Goal: Information Seeking & Learning: Find specific fact

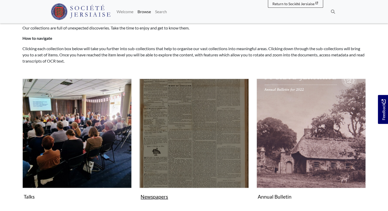
scroll to position [42, 0]
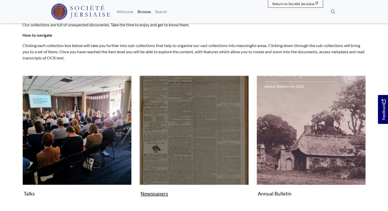
click at [180, 122] on img "Subcollection" at bounding box center [193, 129] width 109 height 109
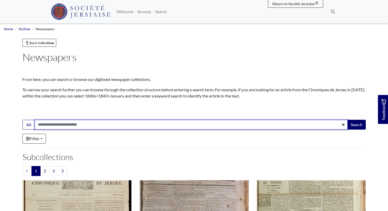
drag, startPoint x: 58, startPoint y: 127, endPoint x: 61, endPoint y: 125, distance: 3.3
click at [59, 126] on input "Search:" at bounding box center [191, 125] width 313 height 10
type input "*******"
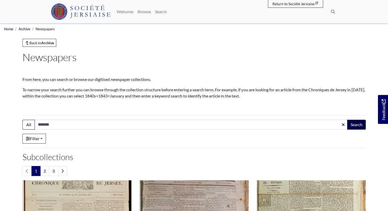
click at [357, 126] on button "Search" at bounding box center [356, 125] width 19 height 10
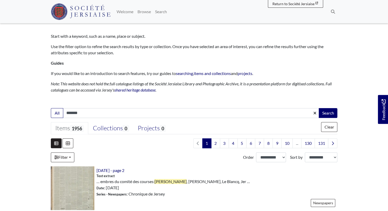
scroll to position [32, 0]
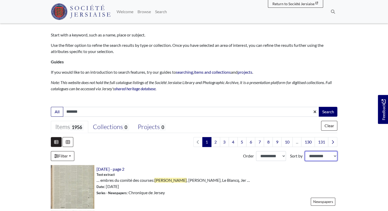
select select "*****"
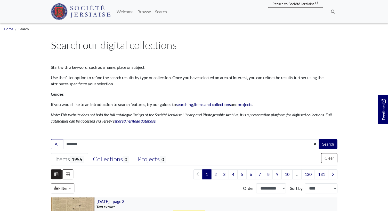
click at [327, 144] on button "Search" at bounding box center [328, 144] width 19 height 10
select select "***"
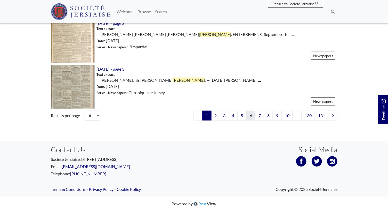
scroll to position [773, 0]
click at [217, 116] on link "2" at bounding box center [215, 115] width 9 height 10
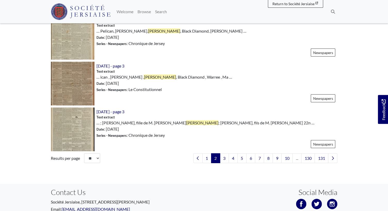
scroll to position [743, 0]
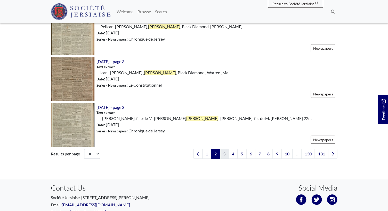
click at [225, 154] on link "3" at bounding box center [224, 154] width 9 height 10
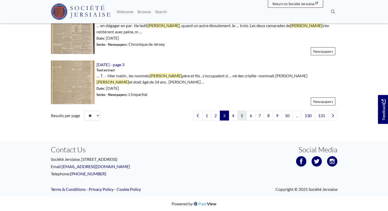
scroll to position [782, 0]
click at [233, 115] on link "4" at bounding box center [233, 115] width 9 height 10
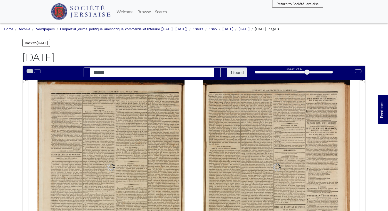
type input "*******"
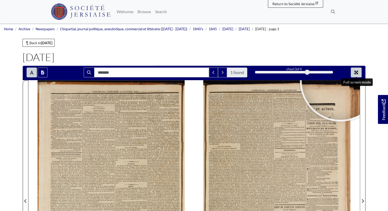
click at [358, 73] on icon "Full screen mode" at bounding box center [356, 72] width 4 height 4
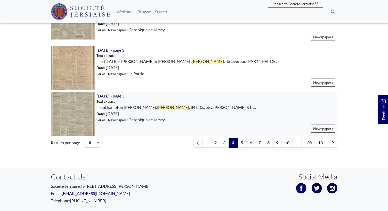
scroll to position [773, 0]
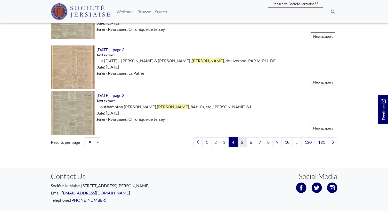
click at [243, 138] on link "5" at bounding box center [241, 142] width 9 height 10
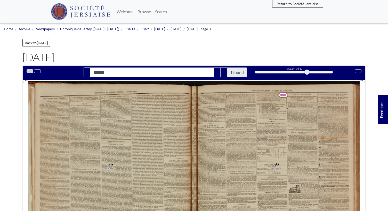
type input "*******"
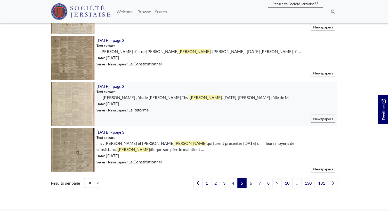
scroll to position [720, 0]
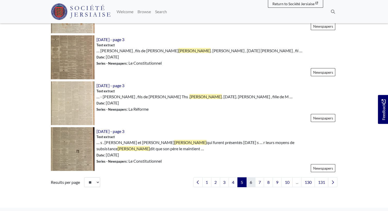
click at [252, 178] on link "6" at bounding box center [250, 182] width 9 height 10
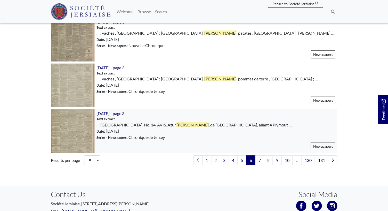
scroll to position [755, 0]
click at [261, 160] on link "7" at bounding box center [259, 160] width 9 height 10
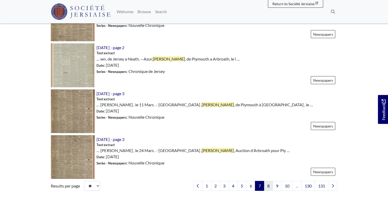
scroll to position [703, 0]
click at [268, 186] on link "8" at bounding box center [268, 185] width 9 height 10
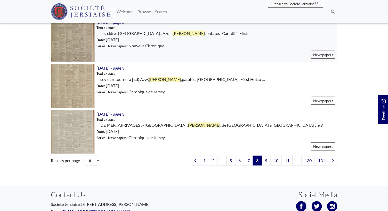
scroll to position [753, 0]
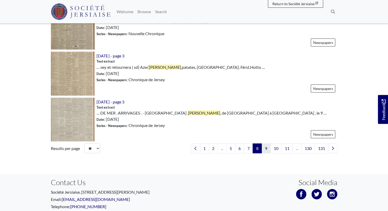
click at [269, 144] on link "9" at bounding box center [266, 148] width 9 height 10
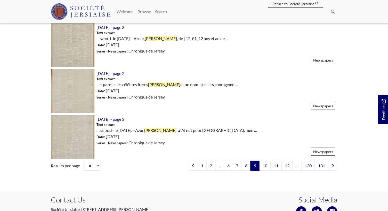
scroll to position [732, 0]
click at [266, 167] on link "10" at bounding box center [264, 165] width 11 height 10
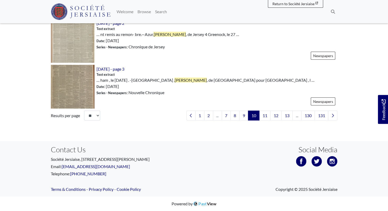
scroll to position [773, 0]
click at [268, 115] on link "11" at bounding box center [264, 115] width 11 height 10
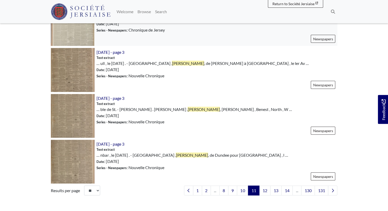
scroll to position [748, 0]
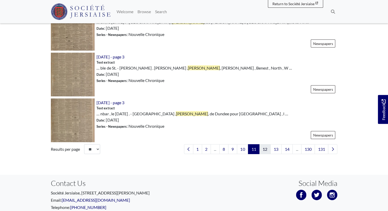
click at [264, 149] on link "12" at bounding box center [264, 149] width 11 height 10
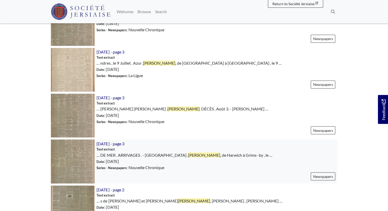
scroll to position [754, 0]
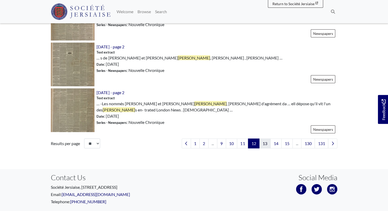
click at [267, 139] on link "13" at bounding box center [264, 143] width 11 height 10
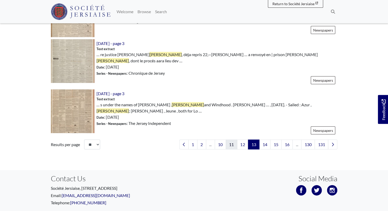
scroll to position [753, 0]
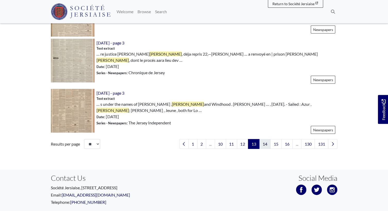
click at [268, 143] on link "14" at bounding box center [264, 144] width 11 height 10
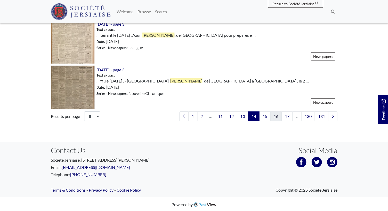
scroll to position [811, 0]
click at [266, 115] on link "15" at bounding box center [264, 117] width 11 height 10
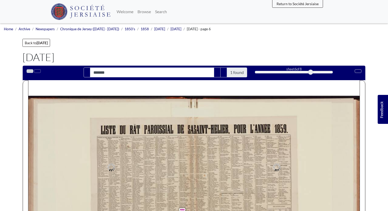
type input "*******"
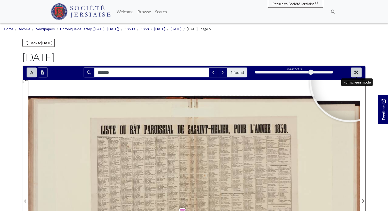
click at [358, 73] on icon "Full screen mode" at bounding box center [356, 72] width 4 height 4
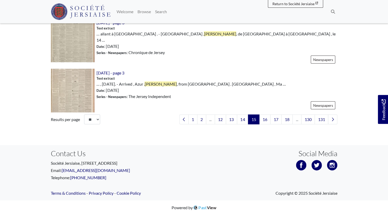
scroll to position [773, 0]
click at [267, 117] on link "16" at bounding box center [264, 120] width 11 height 10
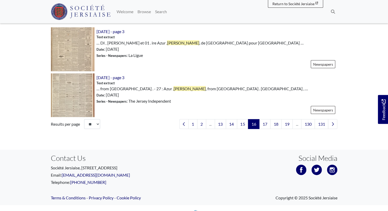
scroll to position [777, 0]
click at [265, 119] on link "17" at bounding box center [264, 124] width 11 height 10
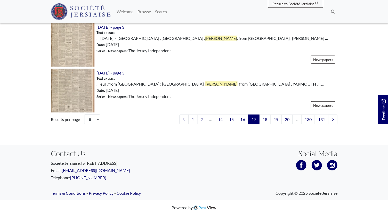
scroll to position [773, 0]
click at [267, 115] on link "18" at bounding box center [264, 120] width 11 height 10
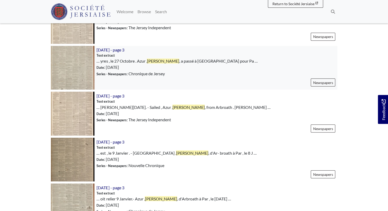
scroll to position [742, 0]
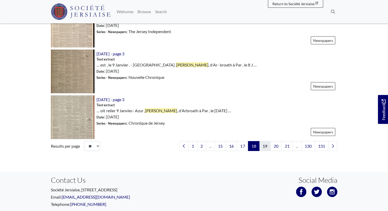
click at [268, 144] on link "19" at bounding box center [264, 146] width 11 height 10
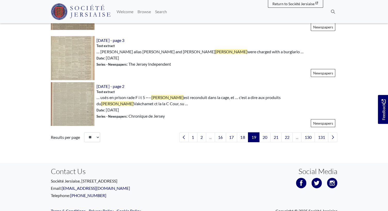
scroll to position [769, 0]
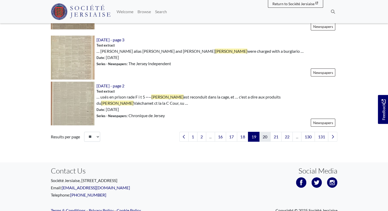
click at [265, 137] on link "20" at bounding box center [264, 137] width 11 height 10
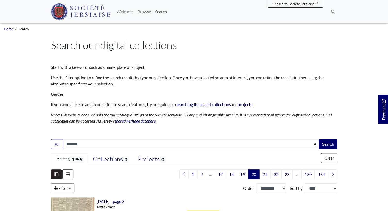
click at [169, 12] on link "Search" at bounding box center [161, 11] width 16 height 10
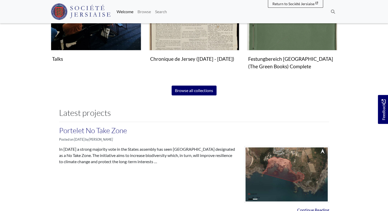
scroll to position [388, 0]
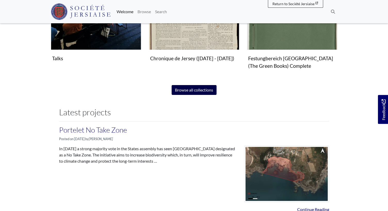
click at [196, 92] on link "Browse all collections" at bounding box center [194, 90] width 45 height 10
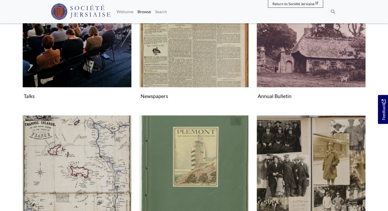
scroll to position [152, 0]
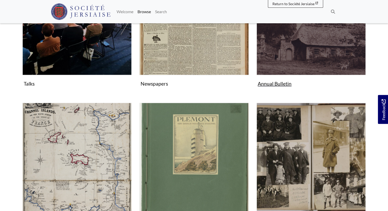
click at [322, 63] on img "Subcollection" at bounding box center [311, 20] width 109 height 109
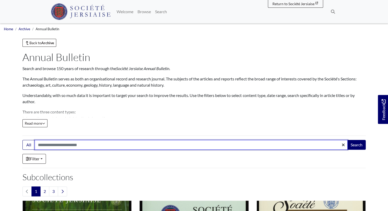
click at [104, 146] on input "Search:" at bounding box center [191, 145] width 313 height 10
type input "*******"
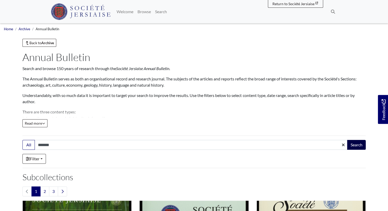
click at [359, 146] on button "Search" at bounding box center [356, 145] width 19 height 10
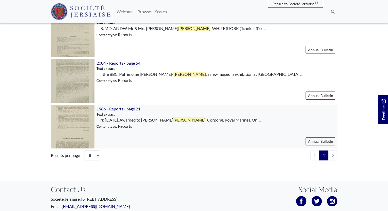
scroll to position [413, 0]
click at [115, 108] on span "1986 - Reports - page 21" at bounding box center [119, 108] width 44 height 5
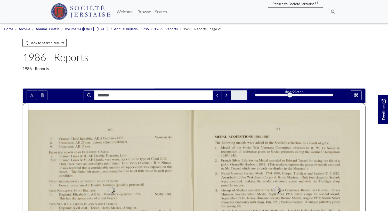
type input "*******"
